Goal: Check status: Check status

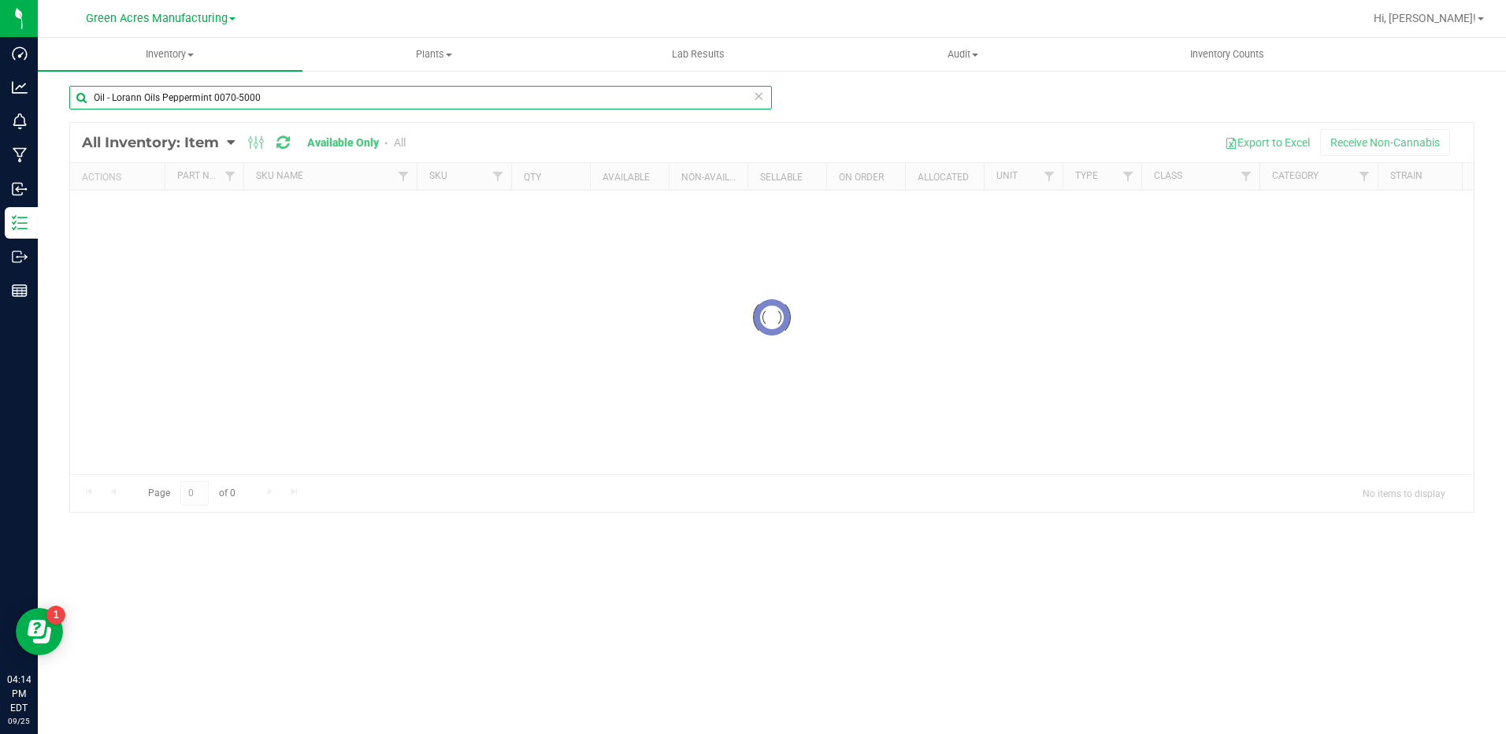
drag, startPoint x: 312, startPoint y: 101, endPoint x: 66, endPoint y: 107, distance: 245.8
click at [66, 107] on div "Oil - Lorann Oils Peppermint 0070-5000 Loading... All Inventory: Item Item Summ…" at bounding box center [772, 315] width 1468 height 492
click at [178, 52] on span "Inventory" at bounding box center [170, 54] width 265 height 14
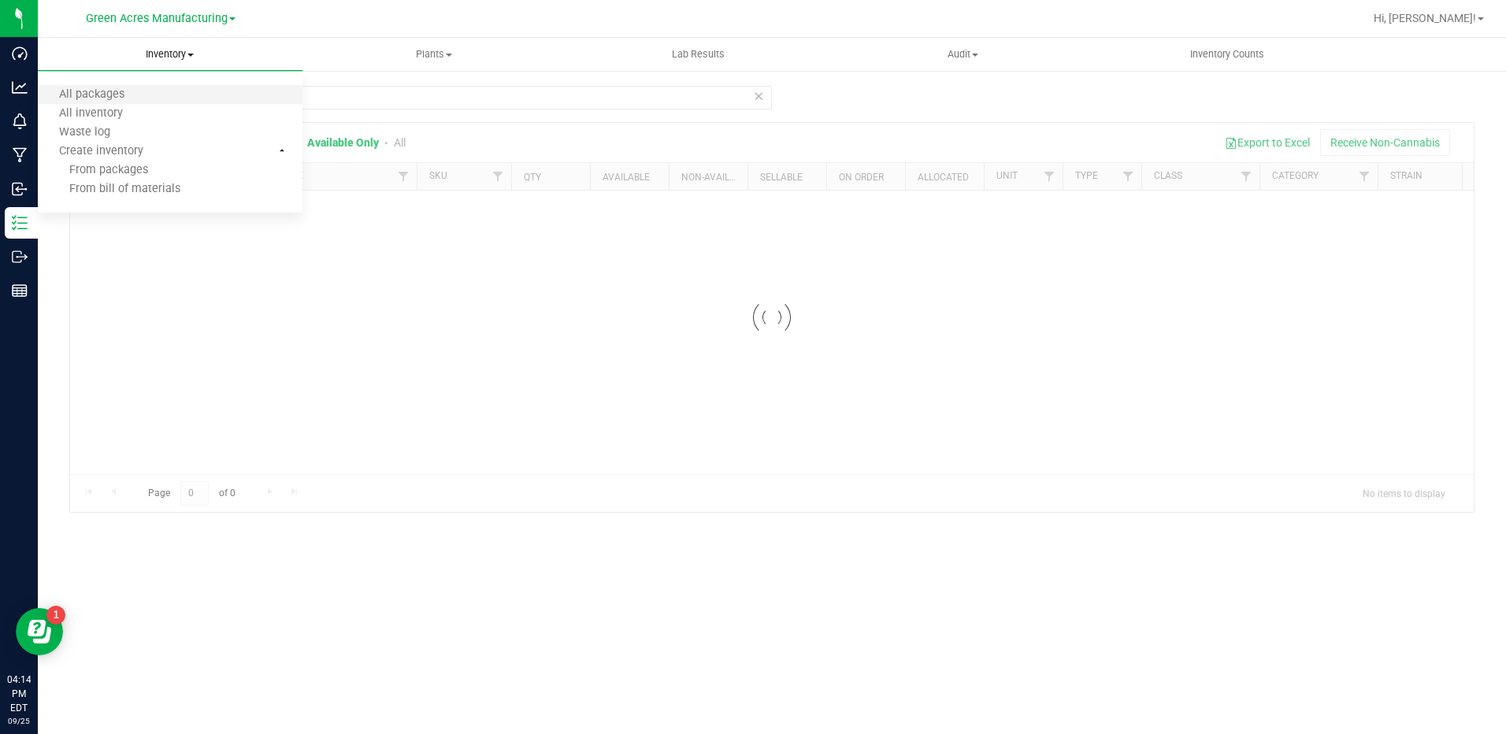
click at [157, 91] on li "All packages" at bounding box center [170, 95] width 265 height 19
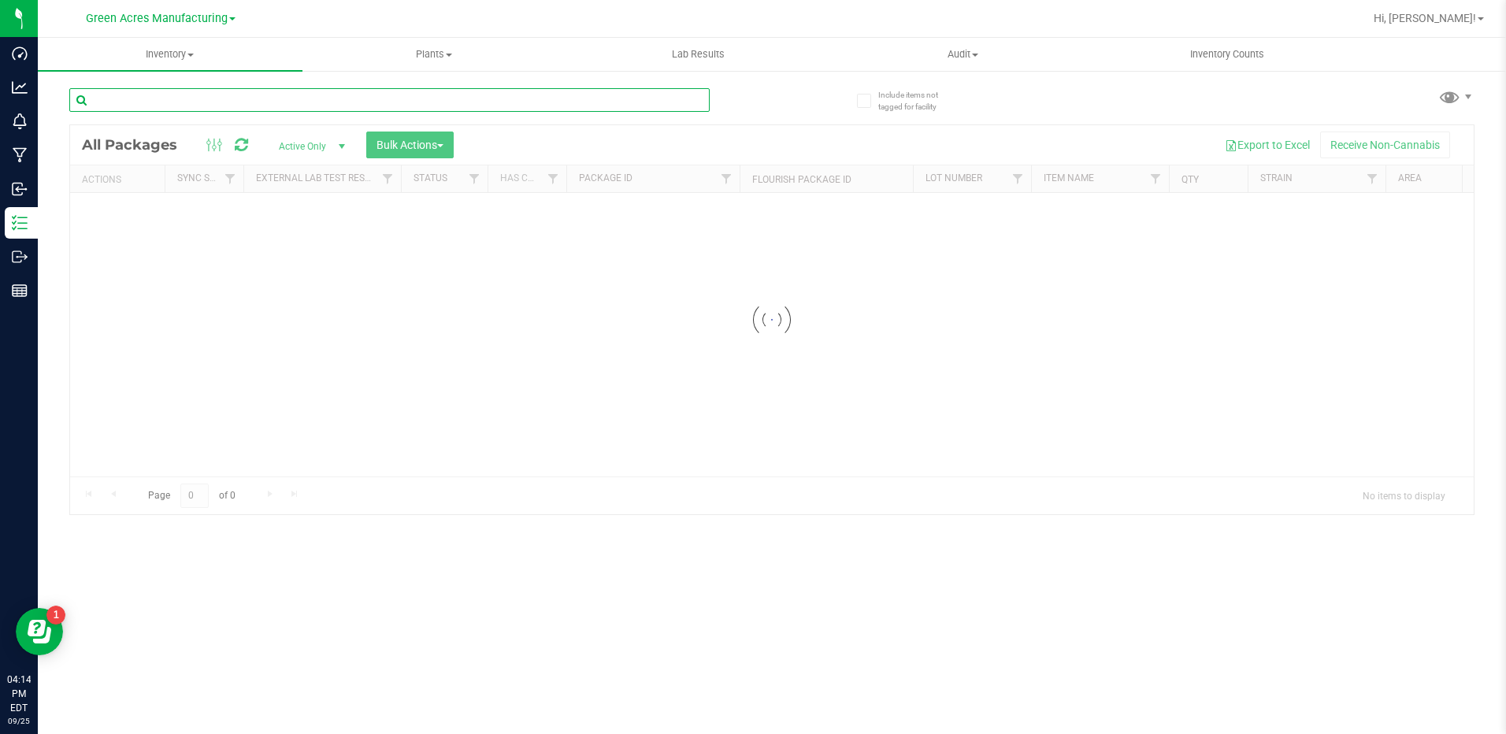
click at [230, 97] on input "text" at bounding box center [389, 100] width 640 height 24
paste input "3832270589699573"
type input "3832270589699573"
